Goal: Find specific page/section: Find specific page/section

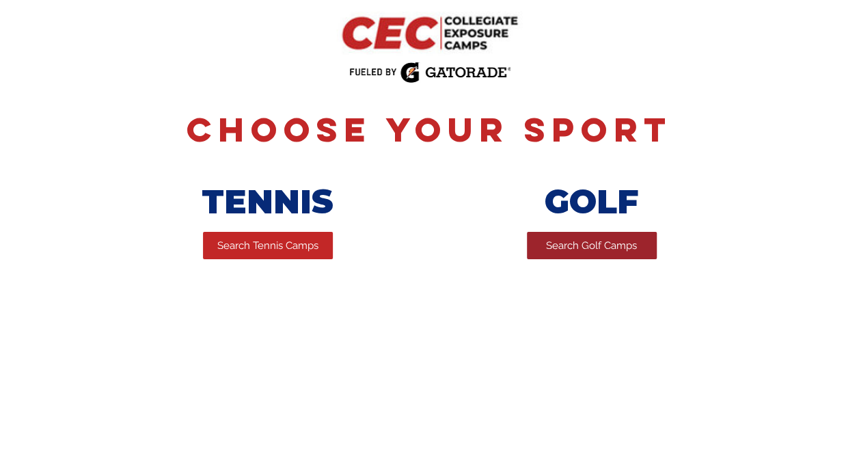
click at [582, 244] on span "Search Golf Camps" at bounding box center [591, 246] width 91 height 14
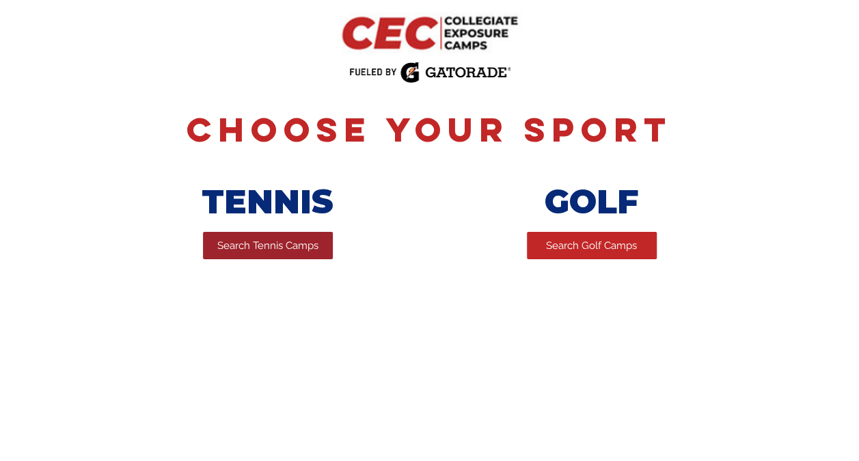
click at [308, 243] on span "Search Tennis Camps" at bounding box center [267, 246] width 101 height 14
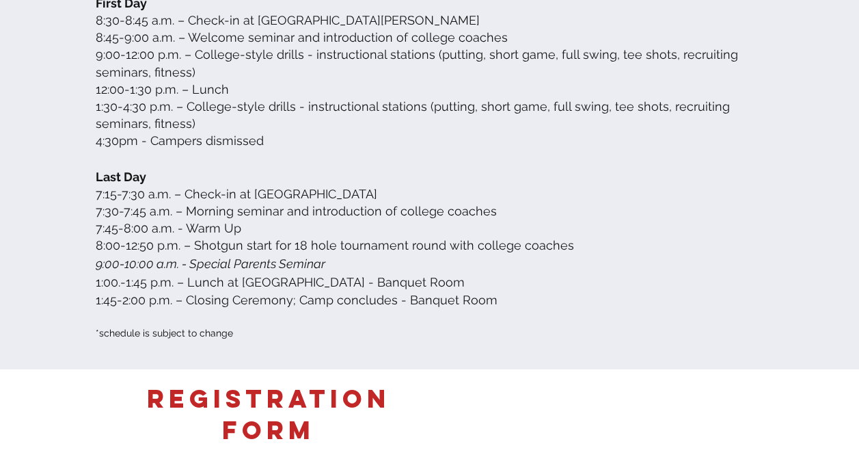
scroll to position [2461, 0]
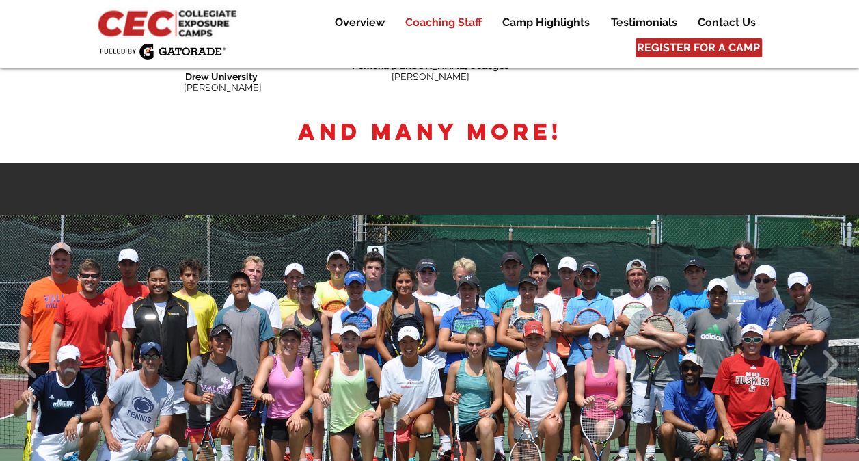
scroll to position [2461, 0]
